Goal: Task Accomplishment & Management: Manage account settings

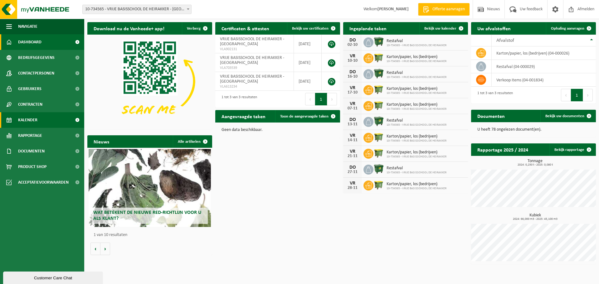
click at [27, 118] on span "Kalender" at bounding box center [27, 120] width 19 height 16
click at [433, 138] on span "Karton/papier, los (bedrijven)" at bounding box center [417, 136] width 60 height 5
click at [462, 139] on div "[DATE] Karton/papier, los (bedrijven) 10-734565 - VRIJE BASISSCHOOL DE HEIRAKKER" at bounding box center [405, 138] width 125 height 16
drag, startPoint x: 419, startPoint y: 157, endPoint x: 425, endPoint y: 156, distance: 6.0
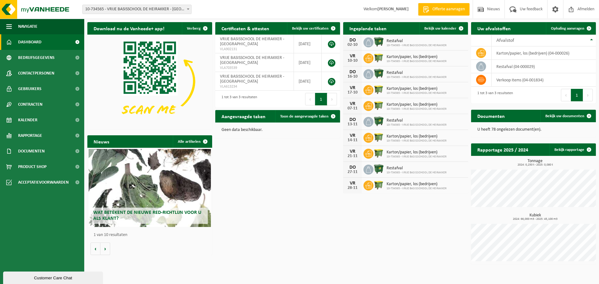
click at [419, 157] on span "10-734565 - VRIJE BASISSCHOOL DE HEIRAKKER" at bounding box center [417, 157] width 60 height 4
click at [32, 117] on span "Kalender" at bounding box center [27, 120] width 19 height 16
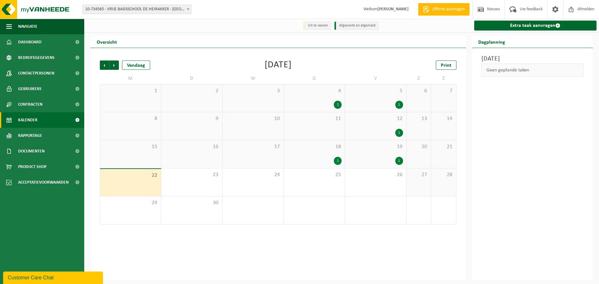
click at [32, 117] on span "Kalender" at bounding box center [27, 120] width 19 height 16
click at [114, 66] on span "Volgende" at bounding box center [114, 65] width 9 height 9
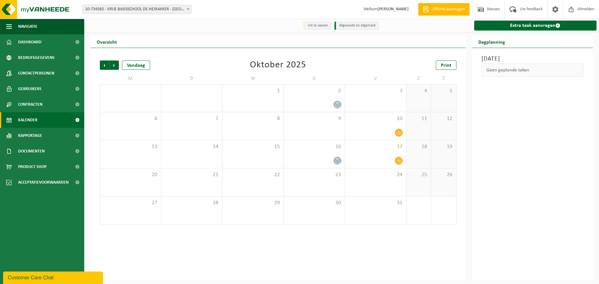
click at [114, 66] on span "Volgende" at bounding box center [114, 65] width 9 height 9
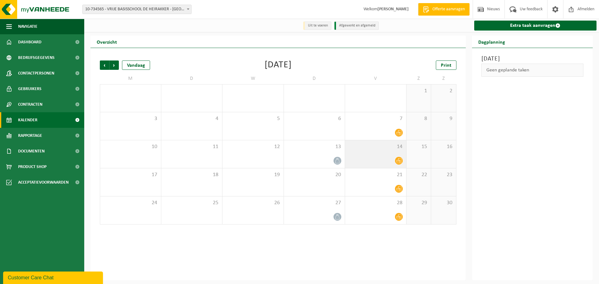
click at [400, 161] on icon at bounding box center [398, 160] width 5 height 5
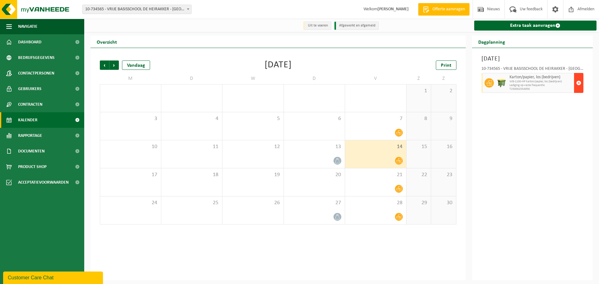
click at [579, 82] on span "button" at bounding box center [579, 83] width 5 height 12
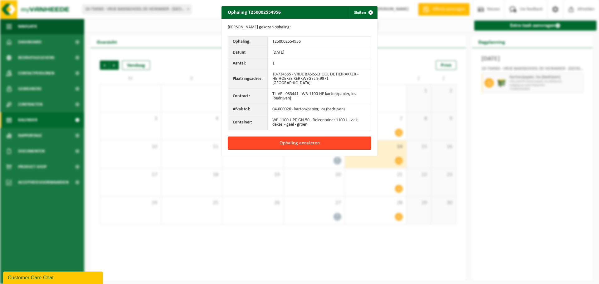
click at [310, 140] on button "Ophaling annuleren" at bounding box center [300, 143] width 144 height 13
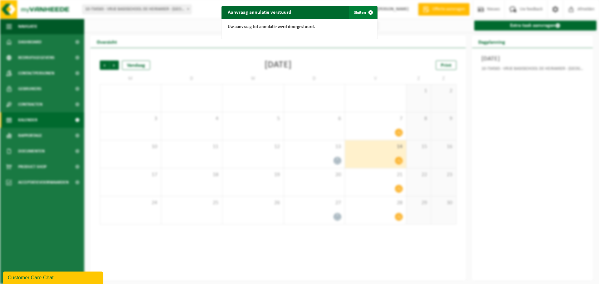
click at [370, 12] on span "button" at bounding box center [371, 12] width 12 height 12
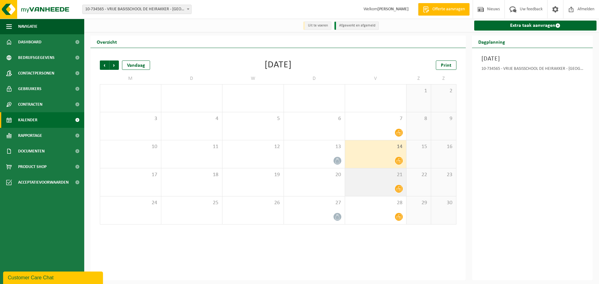
click at [400, 187] on icon at bounding box center [398, 188] width 5 height 5
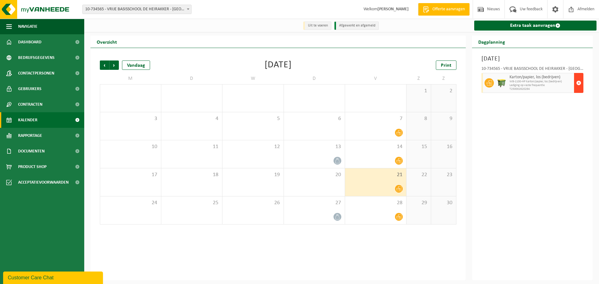
click at [579, 82] on span "button" at bounding box center [579, 83] width 5 height 12
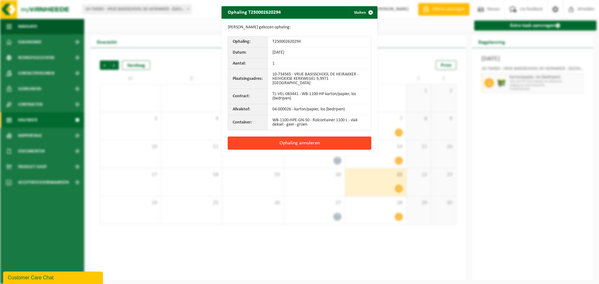
click at [302, 139] on button "Ophaling annuleren" at bounding box center [300, 143] width 144 height 13
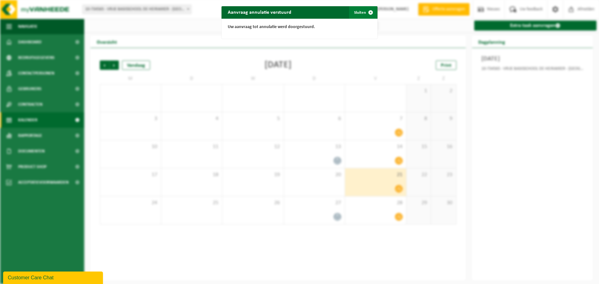
click at [371, 12] on span "button" at bounding box center [371, 12] width 12 height 12
